Goal: Navigation & Orientation: Find specific page/section

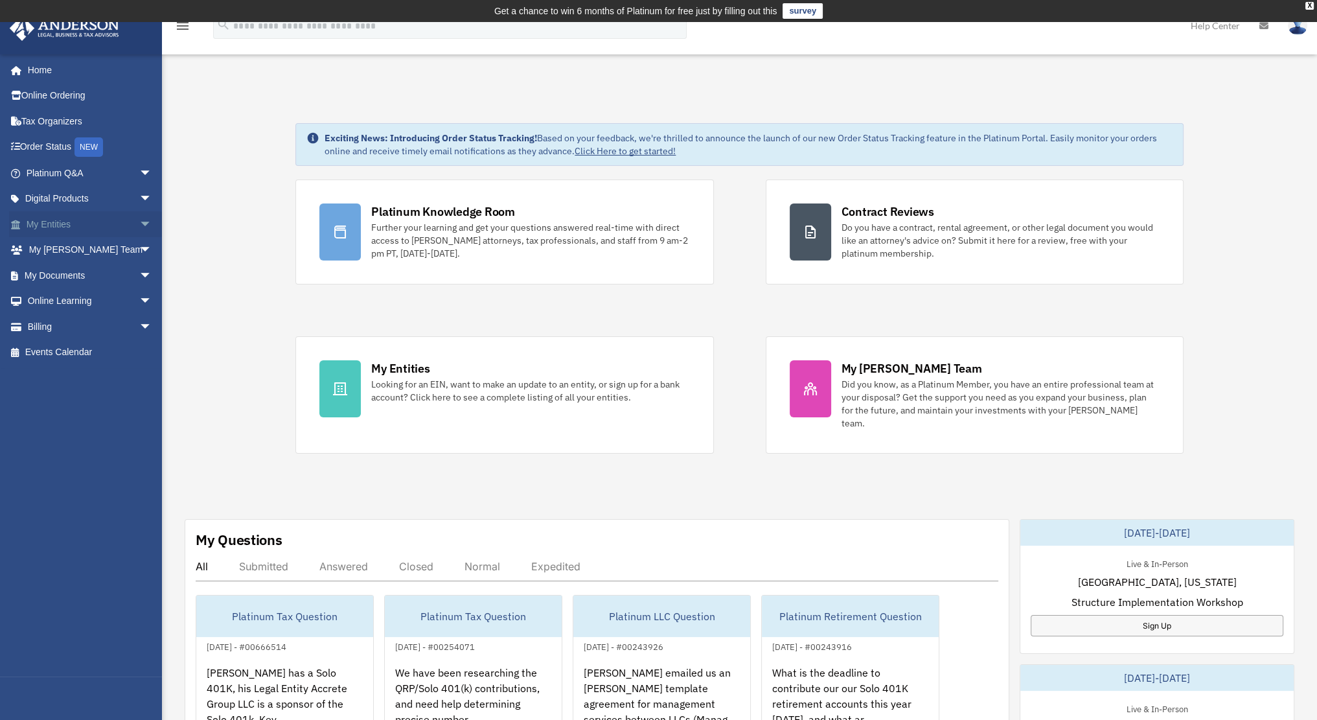
click at [44, 220] on link "My Entities arrow_drop_down" at bounding box center [90, 224] width 163 height 26
click at [139, 221] on span "arrow_drop_down" at bounding box center [152, 224] width 26 height 27
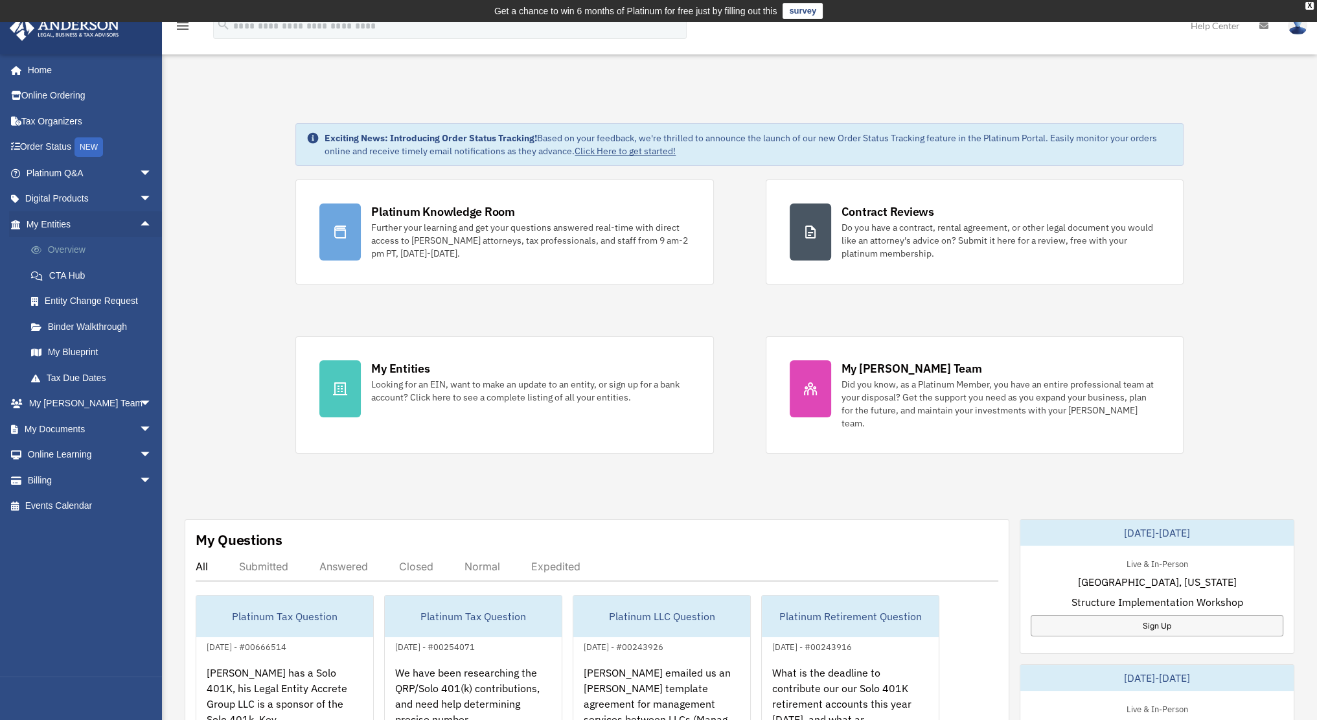
click at [63, 249] on link "Overview" at bounding box center [94, 250] width 153 height 26
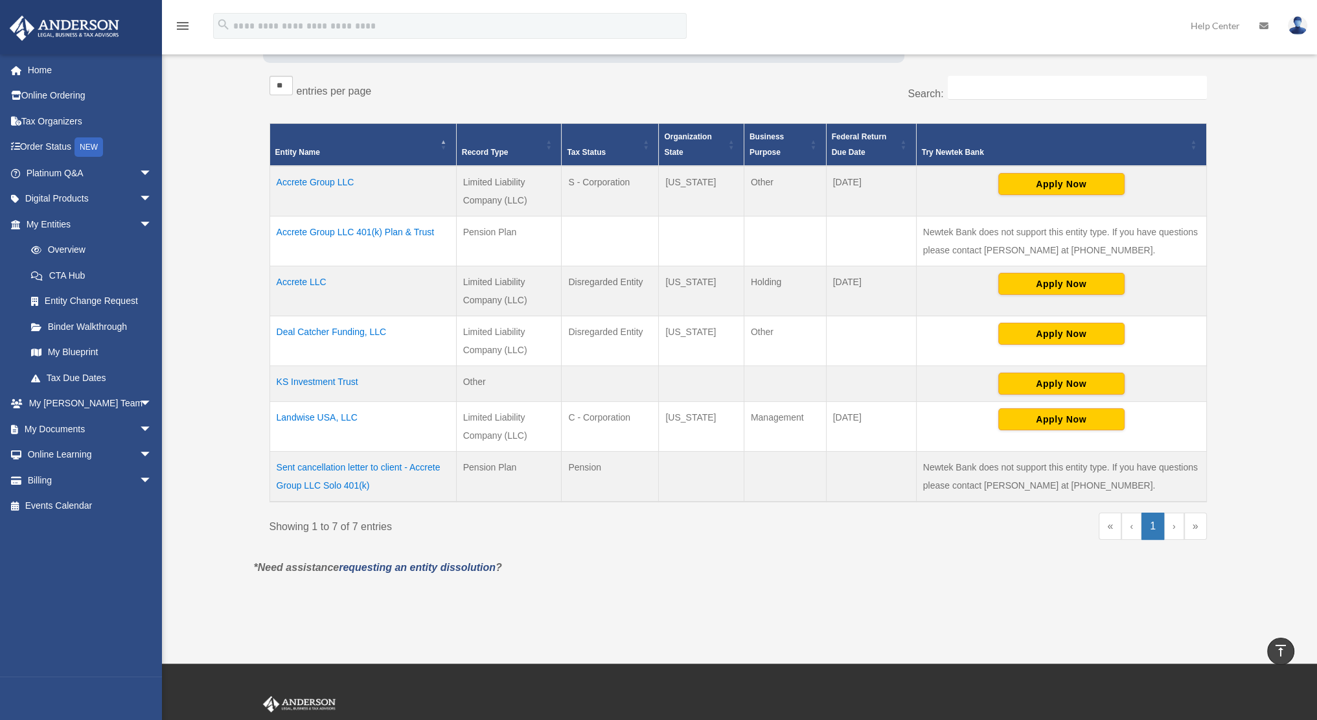
scroll to position [236, 0]
click at [318, 411] on td "Landwise USA, LLC" at bounding box center [362, 427] width 187 height 50
